Goal: Task Accomplishment & Management: Manage account settings

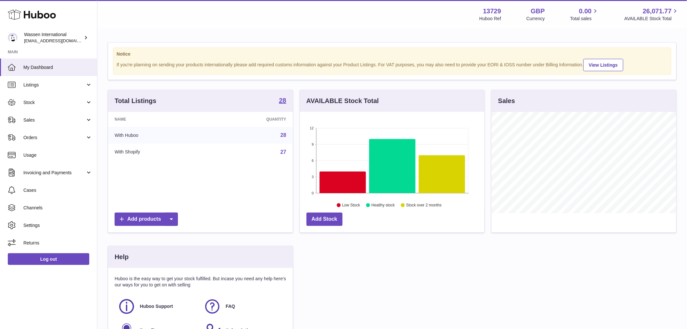
scroll to position [101, 185]
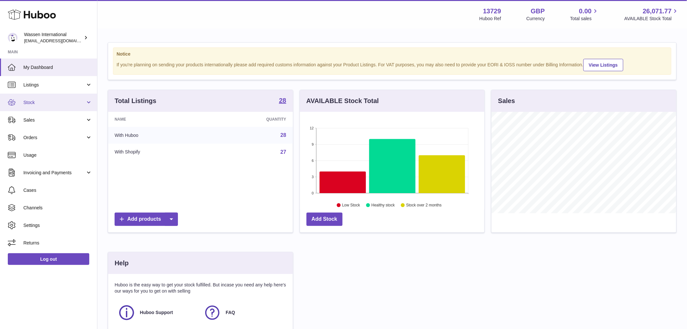
click at [33, 102] on span "Stock" at bounding box center [54, 102] width 62 height 6
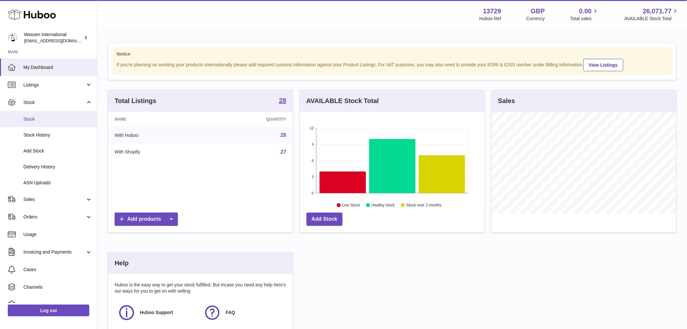
click at [45, 118] on span "Stock" at bounding box center [57, 119] width 69 height 6
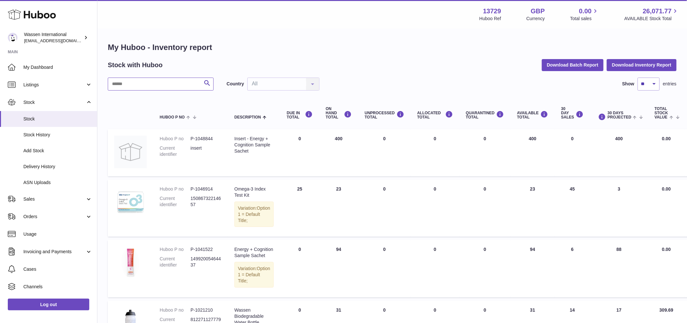
click at [139, 82] on input "text" at bounding box center [161, 84] width 106 height 13
